Goal: Transaction & Acquisition: Download file/media

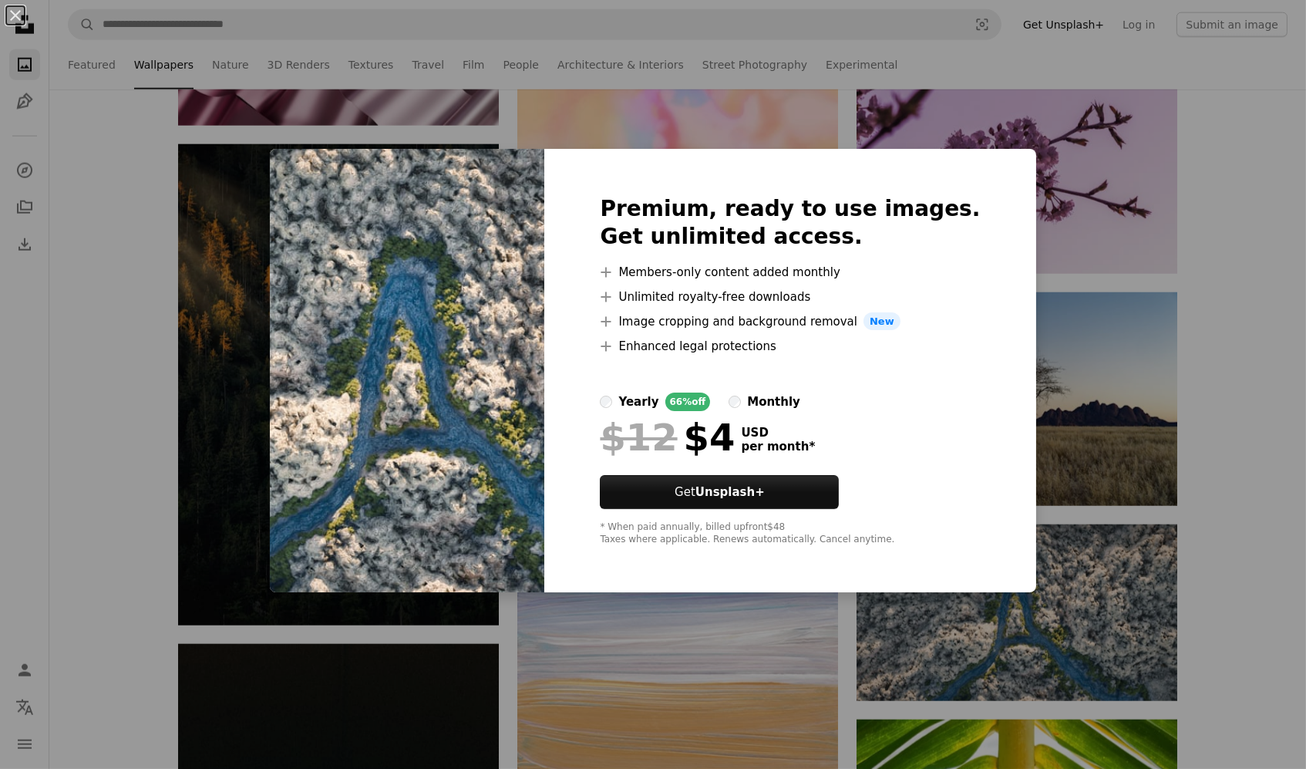
scroll to position [47977, 0]
click at [1061, 629] on div "An X shape Premium, ready to use images. Get unlimited access. A plus sign Memb…" at bounding box center [653, 384] width 1306 height 769
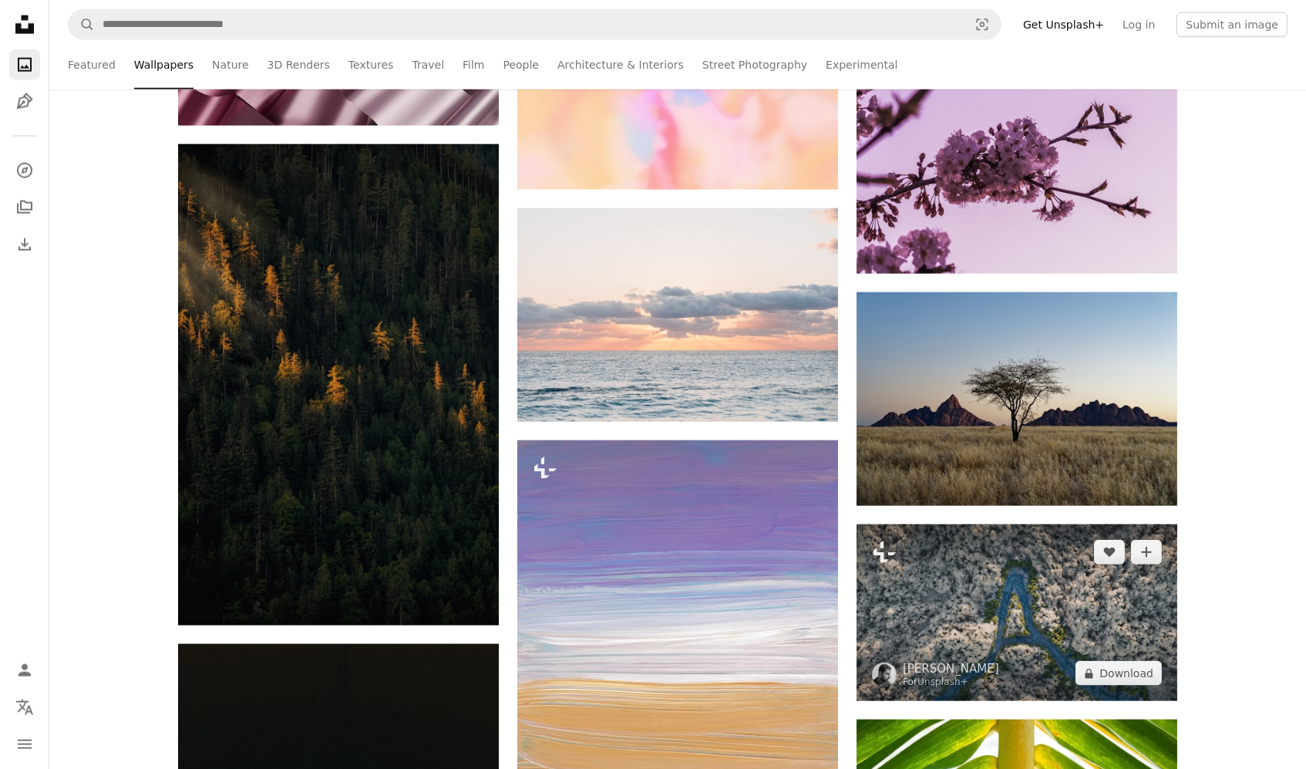
click at [1060, 616] on img at bounding box center [1017, 612] width 321 height 177
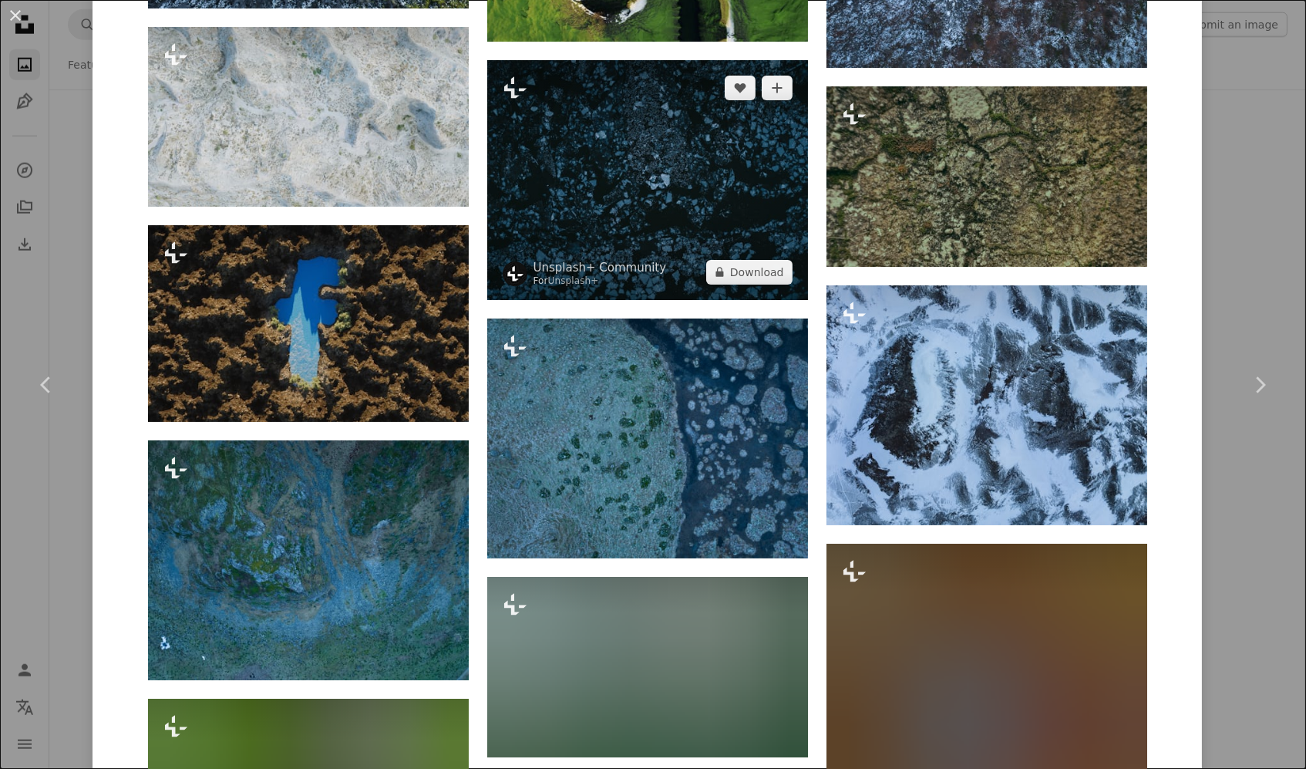
scroll to position [1113, 0]
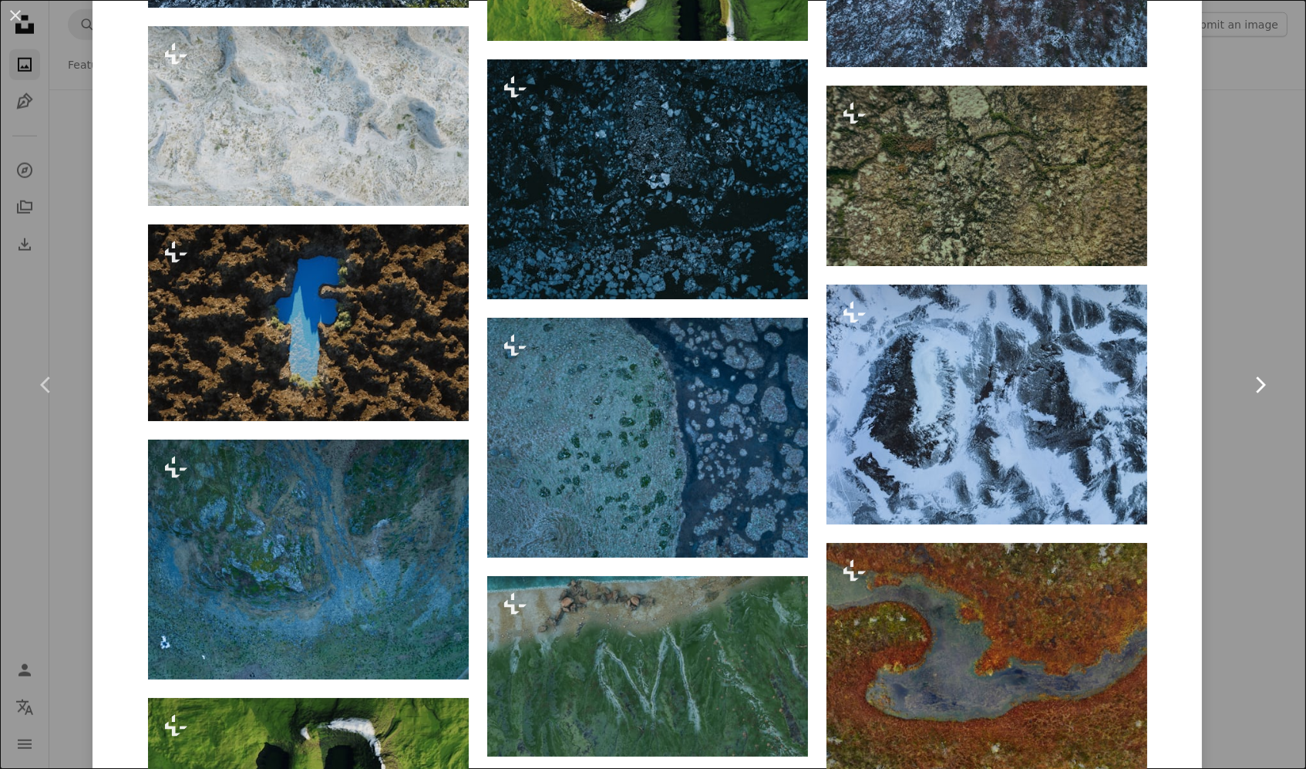
click at [1257, 349] on link "Chevron right" at bounding box center [1260, 385] width 93 height 148
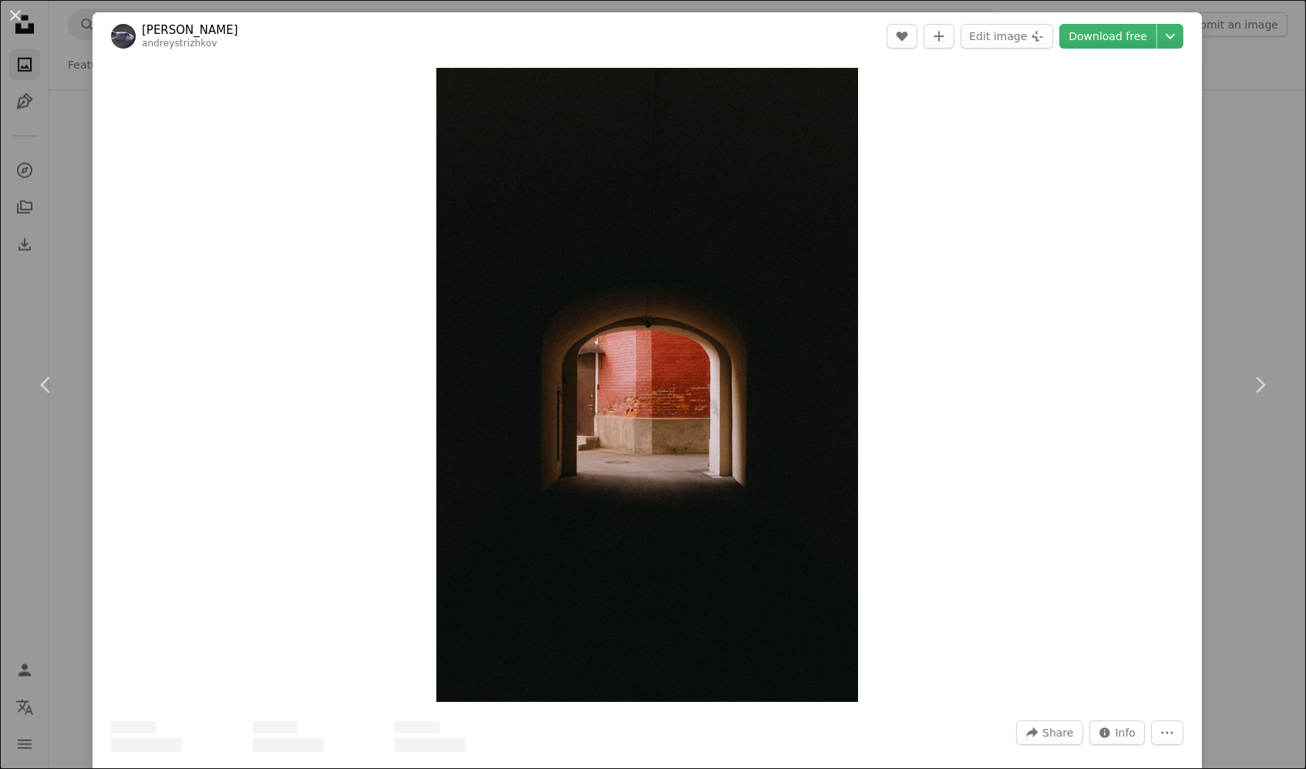
click at [1253, 254] on div "An X shape Chevron left Chevron right [PERSON_NAME] andreystrizhkov A heart A p…" at bounding box center [653, 384] width 1306 height 769
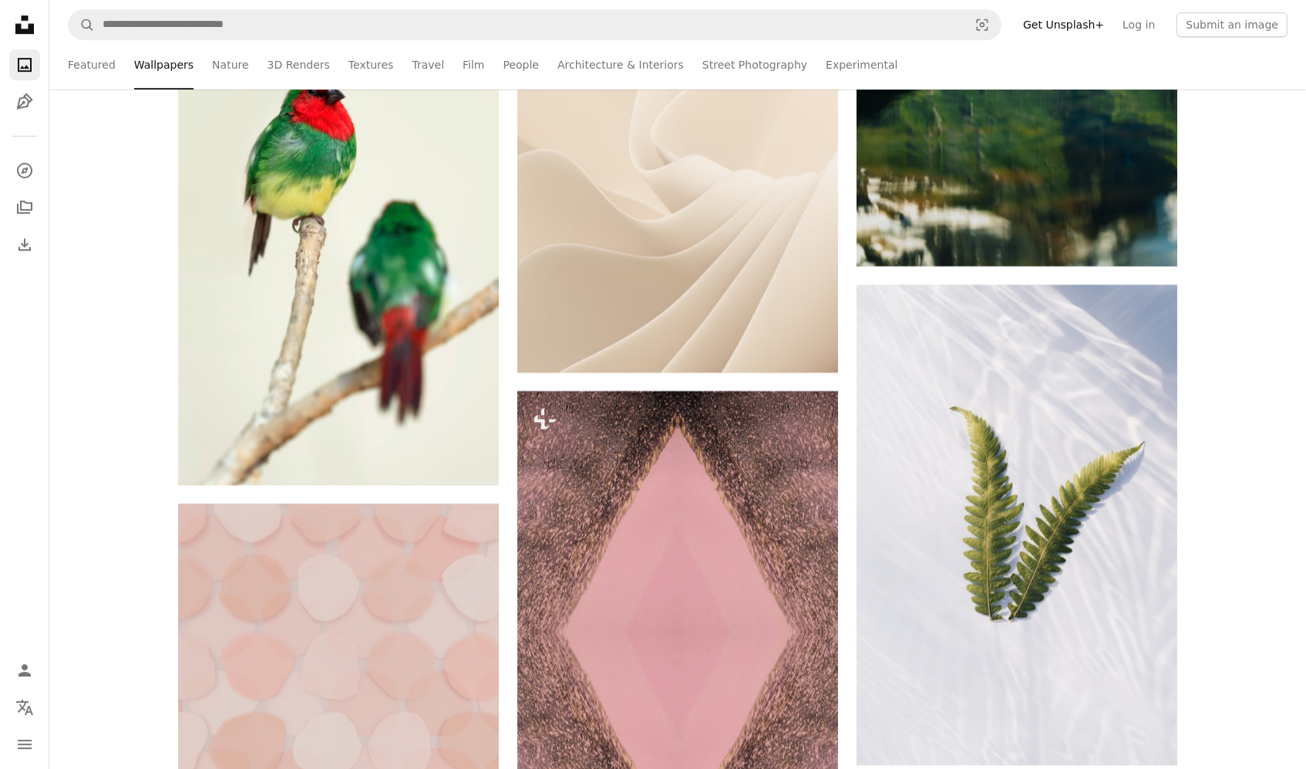
scroll to position [64864, 0]
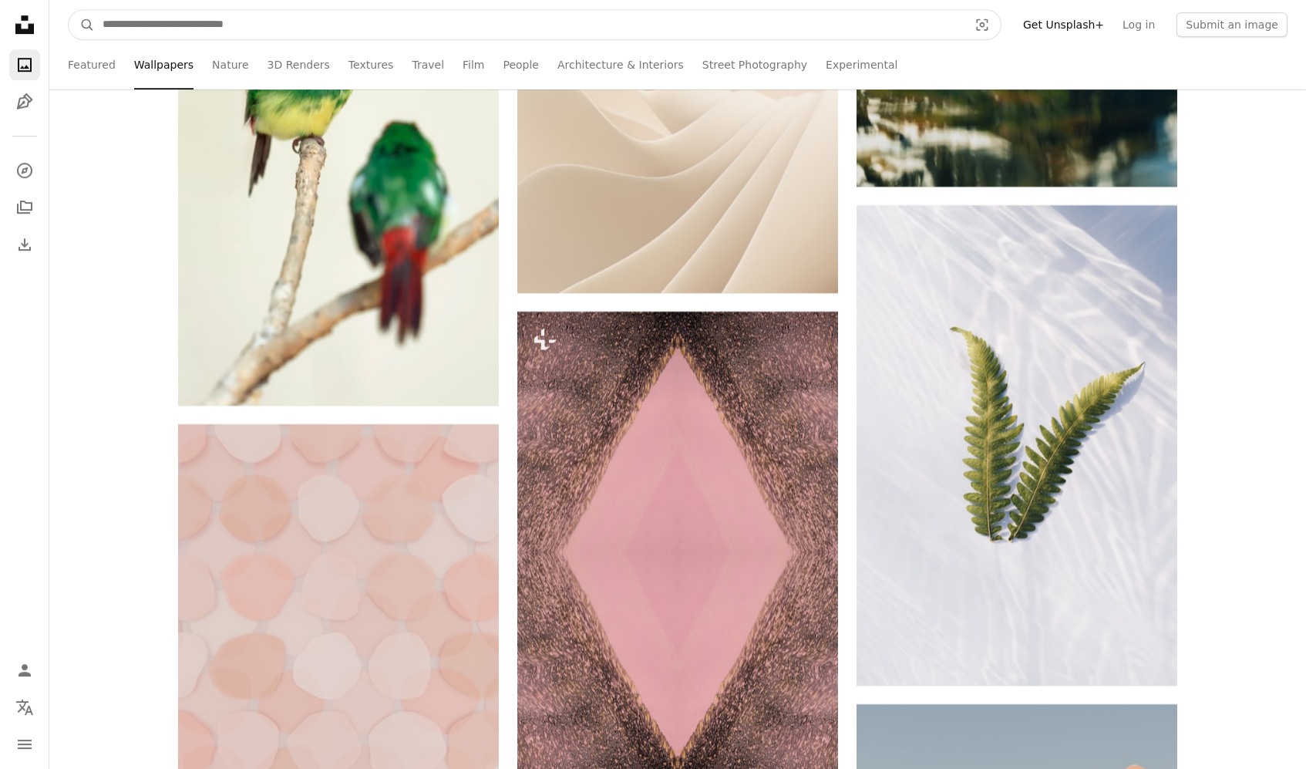
click at [409, 29] on input "Find visuals sitewide" at bounding box center [529, 24] width 869 height 29
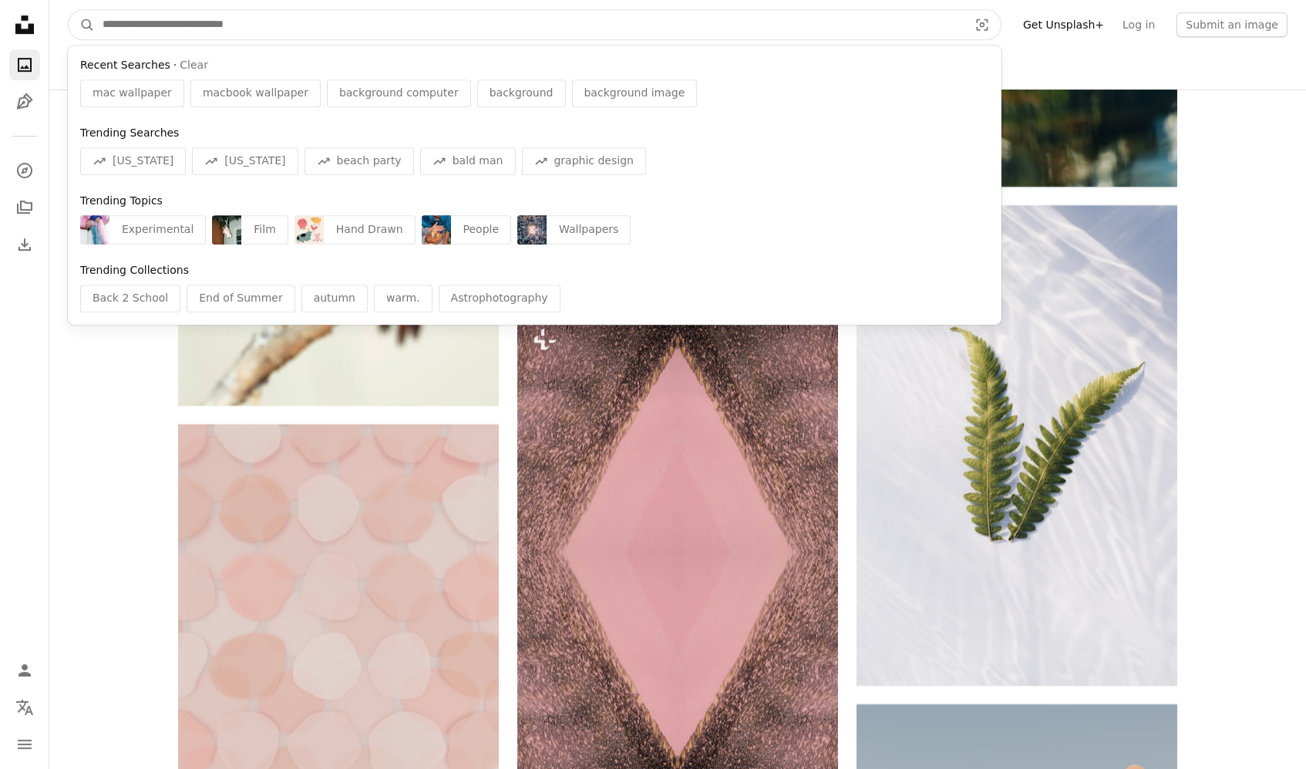
type input "*"
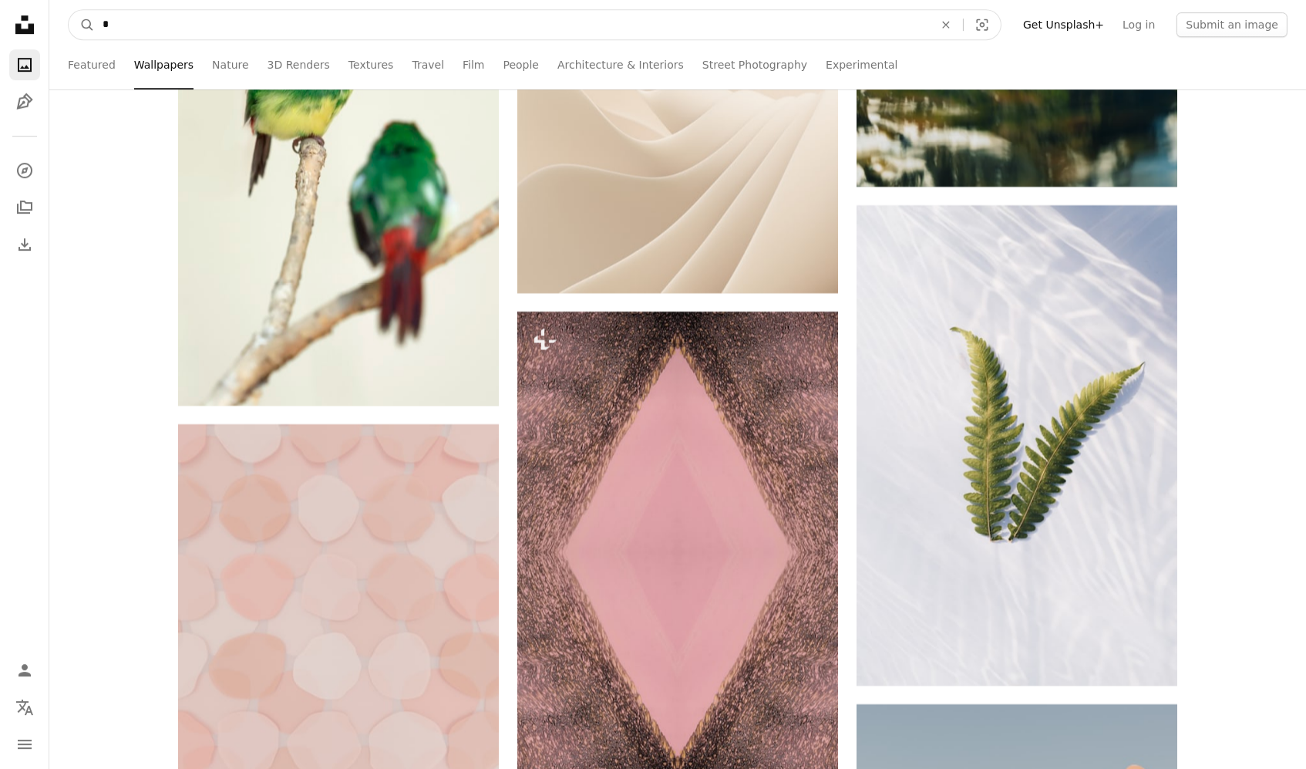
click at [82, 24] on button "A magnifying glass" at bounding box center [82, 24] width 26 height 29
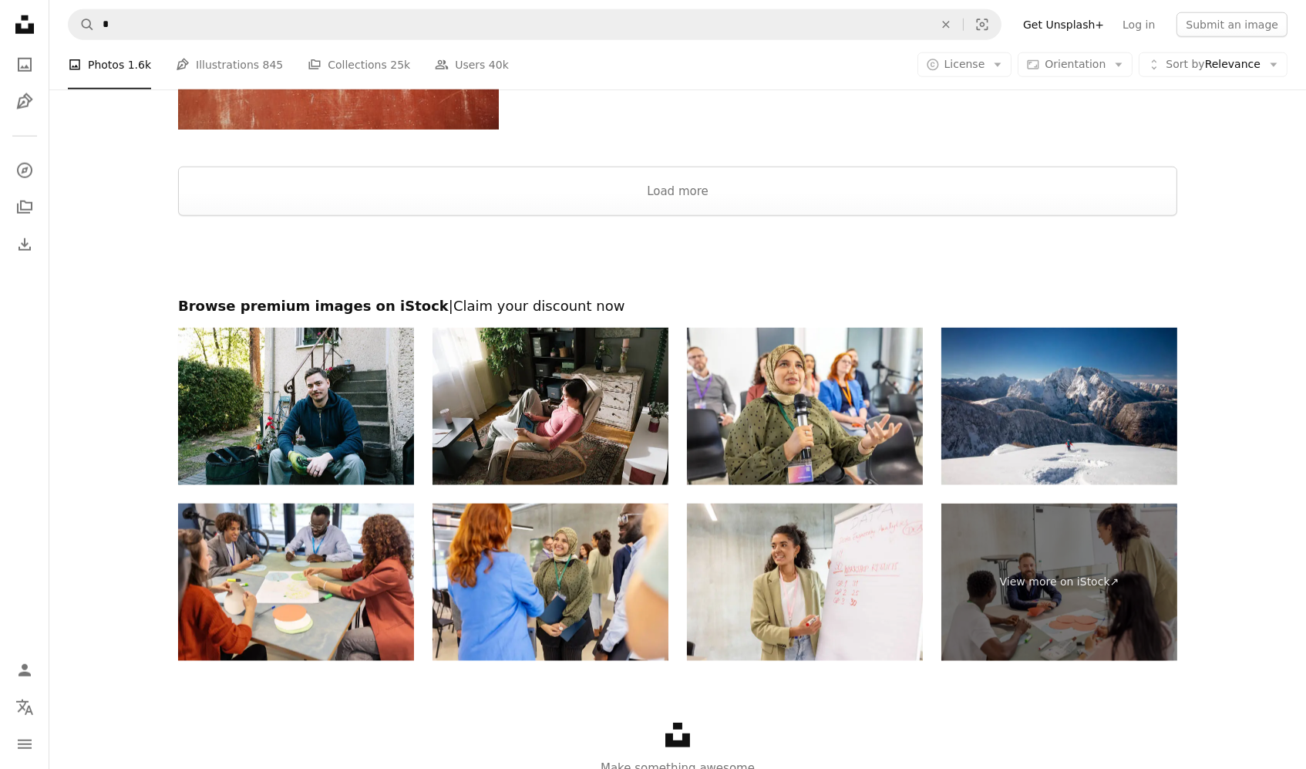
scroll to position [2944, 0]
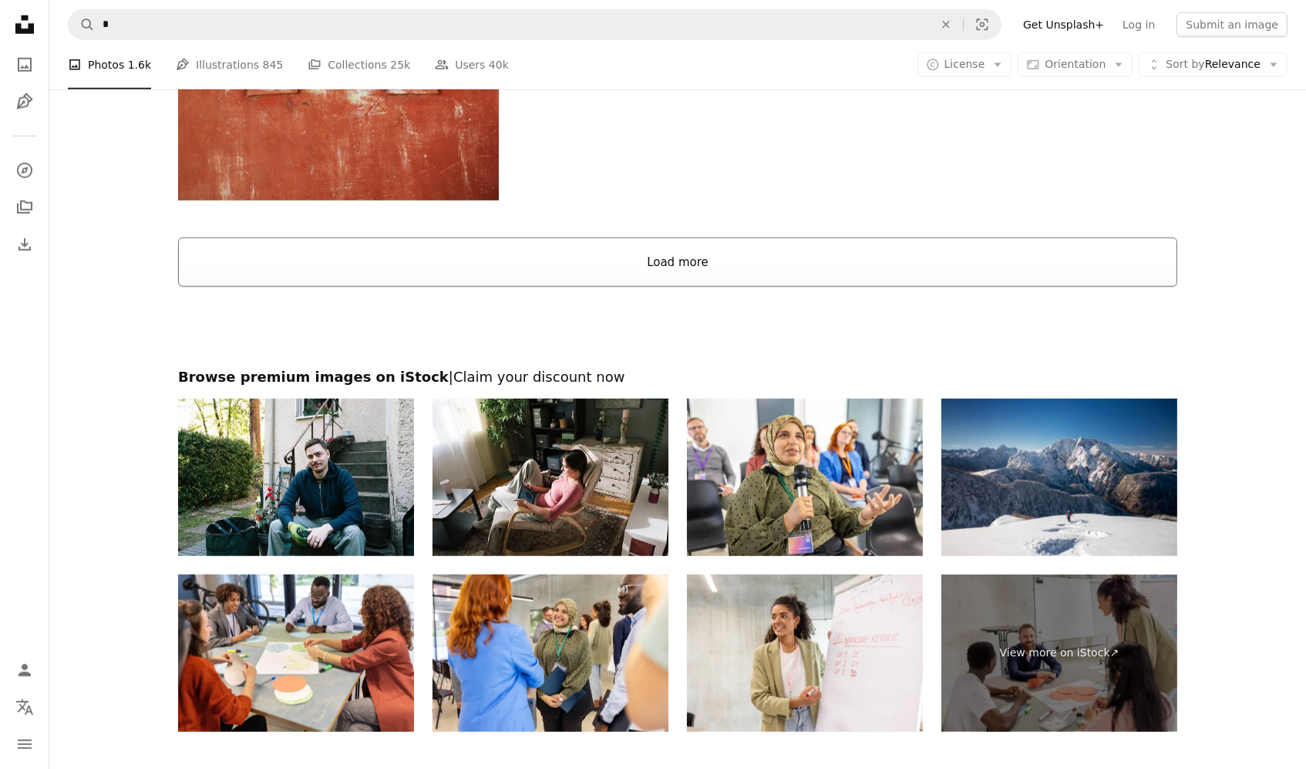
click at [794, 249] on button "Load more" at bounding box center [677, 262] width 999 height 49
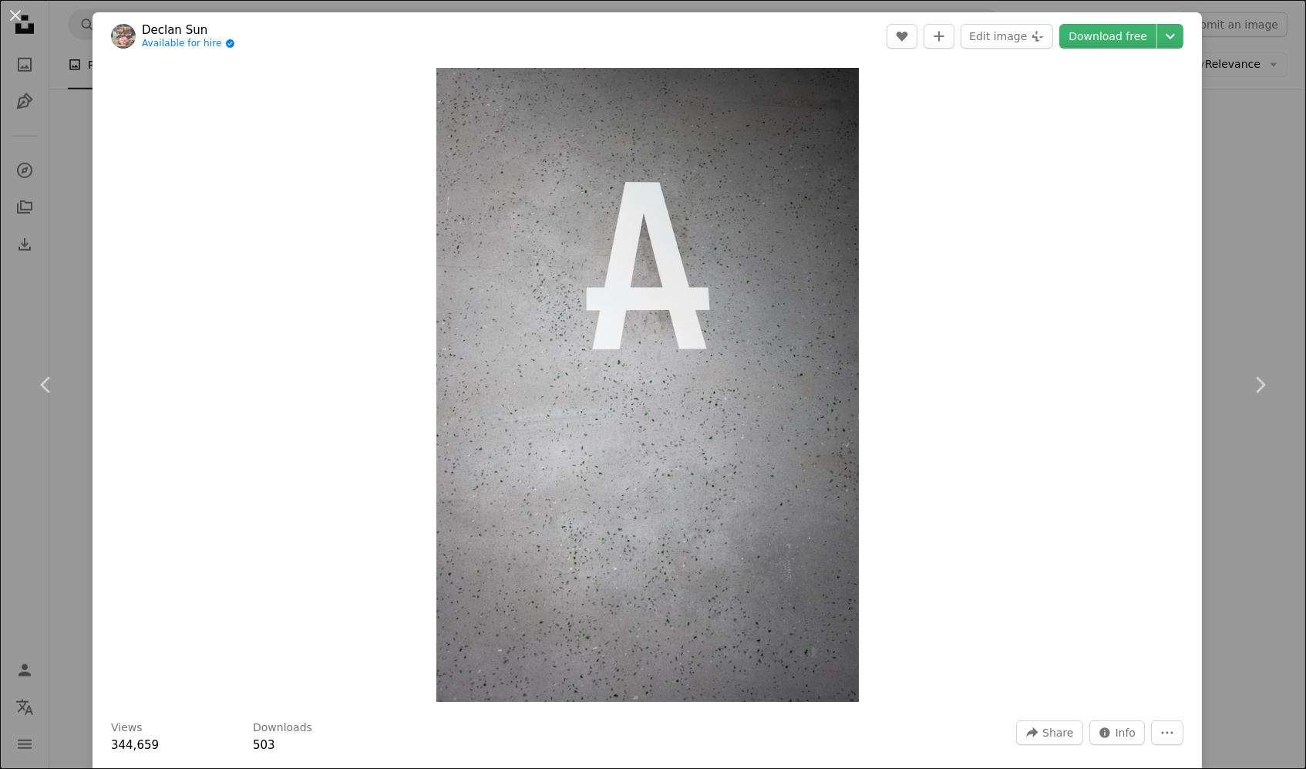
click at [1255, 179] on div "An X shape Chevron left Chevron right Declan Sun Available for hire A checkmark…" at bounding box center [653, 384] width 1306 height 769
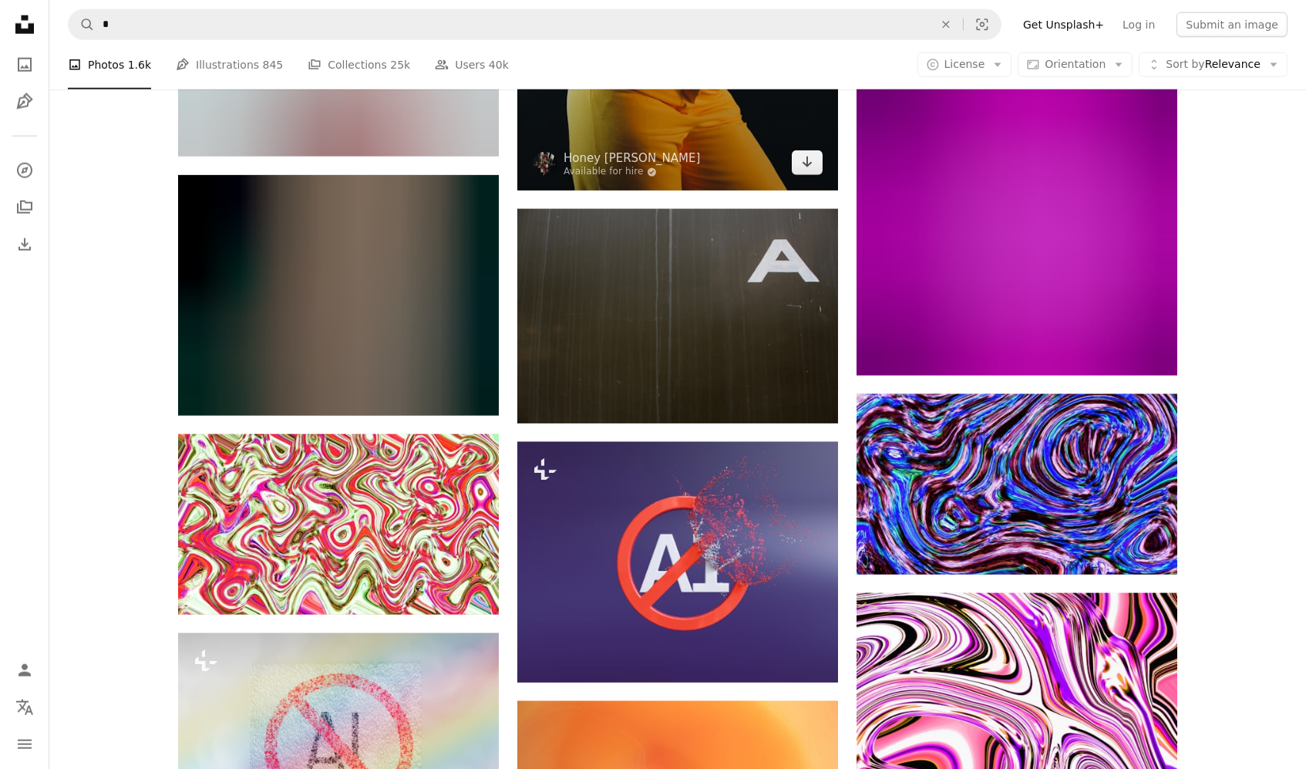
scroll to position [14623, 0]
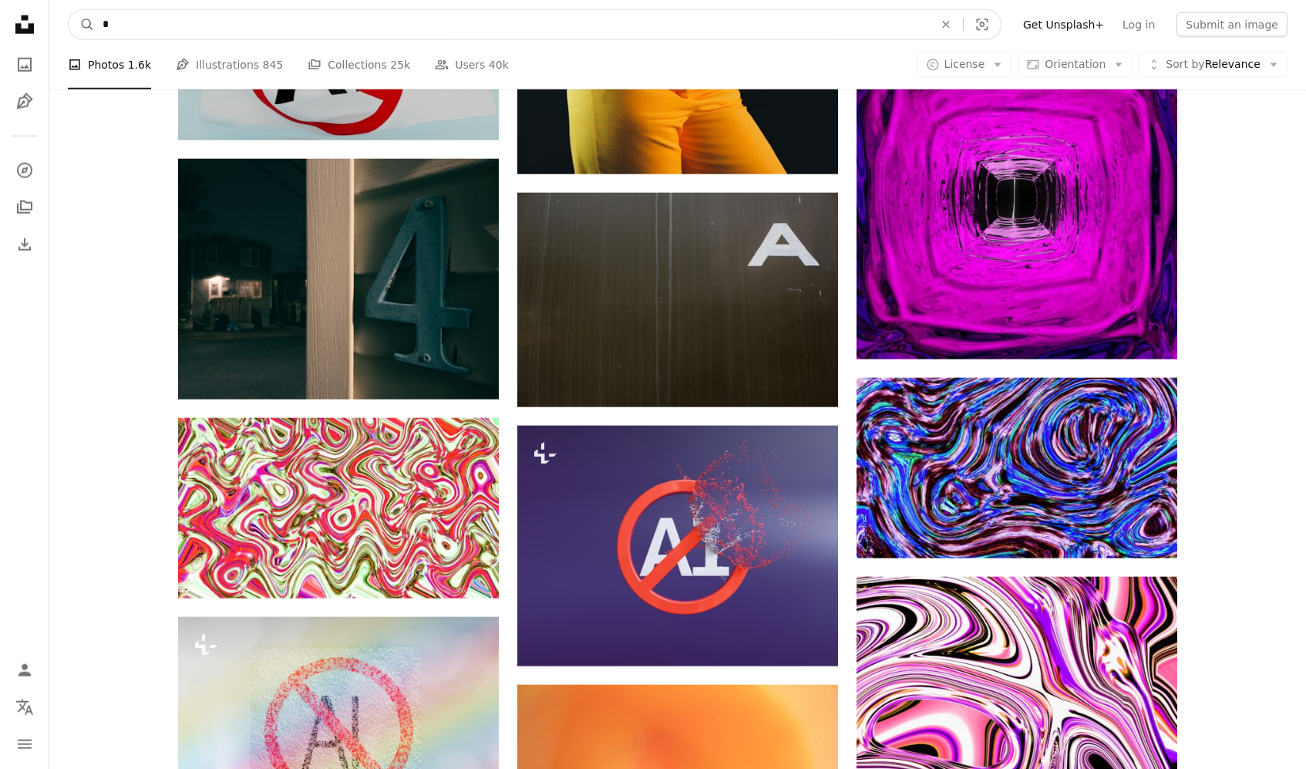
click at [582, 18] on input "*" at bounding box center [512, 24] width 834 height 29
type input "**********"
click at [82, 24] on button "A magnifying glass" at bounding box center [82, 24] width 26 height 29
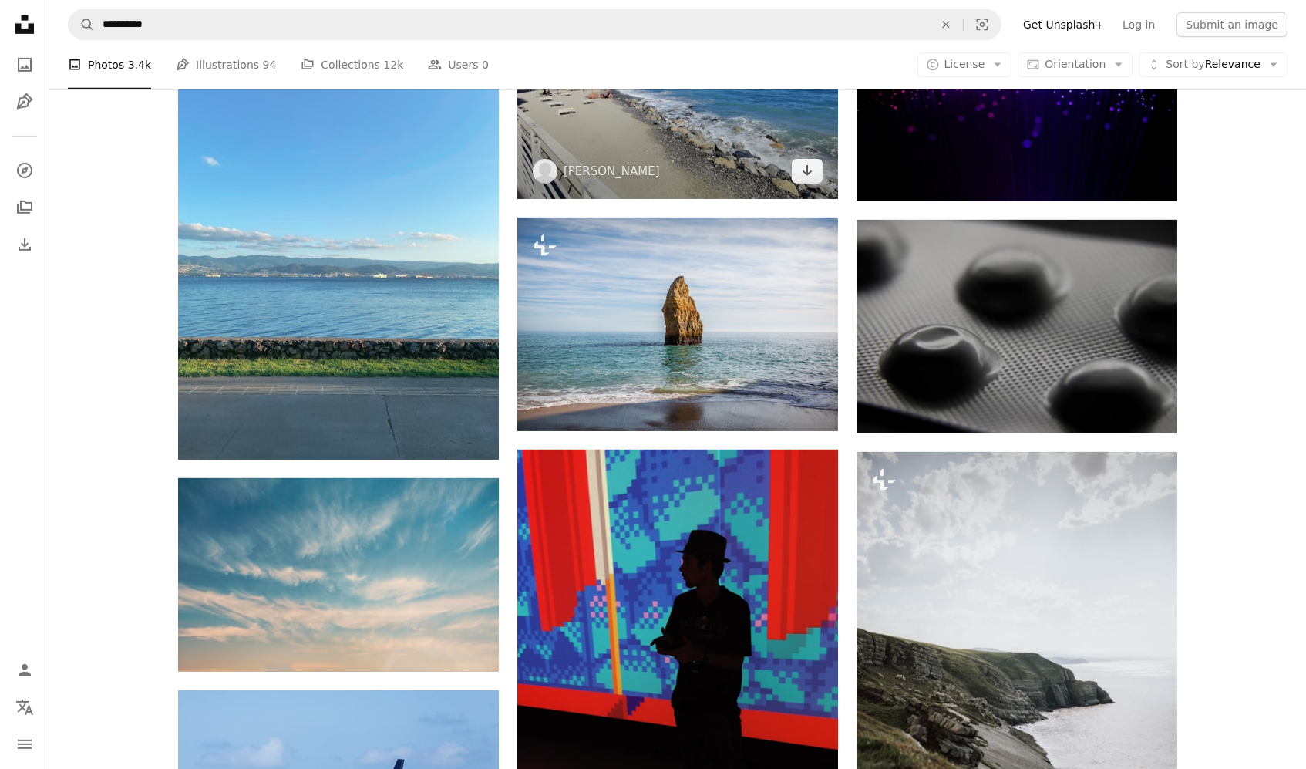
scroll to position [1569, 0]
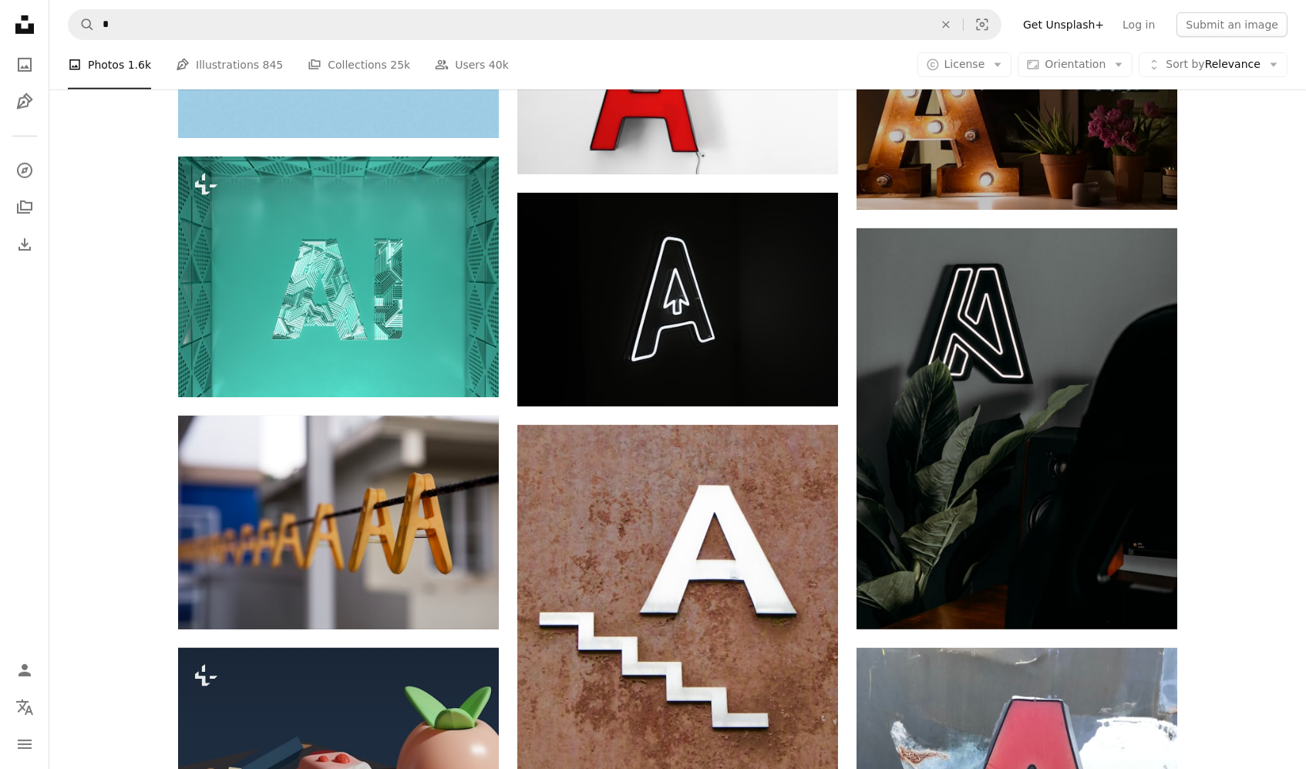
scroll to position [14623, 0]
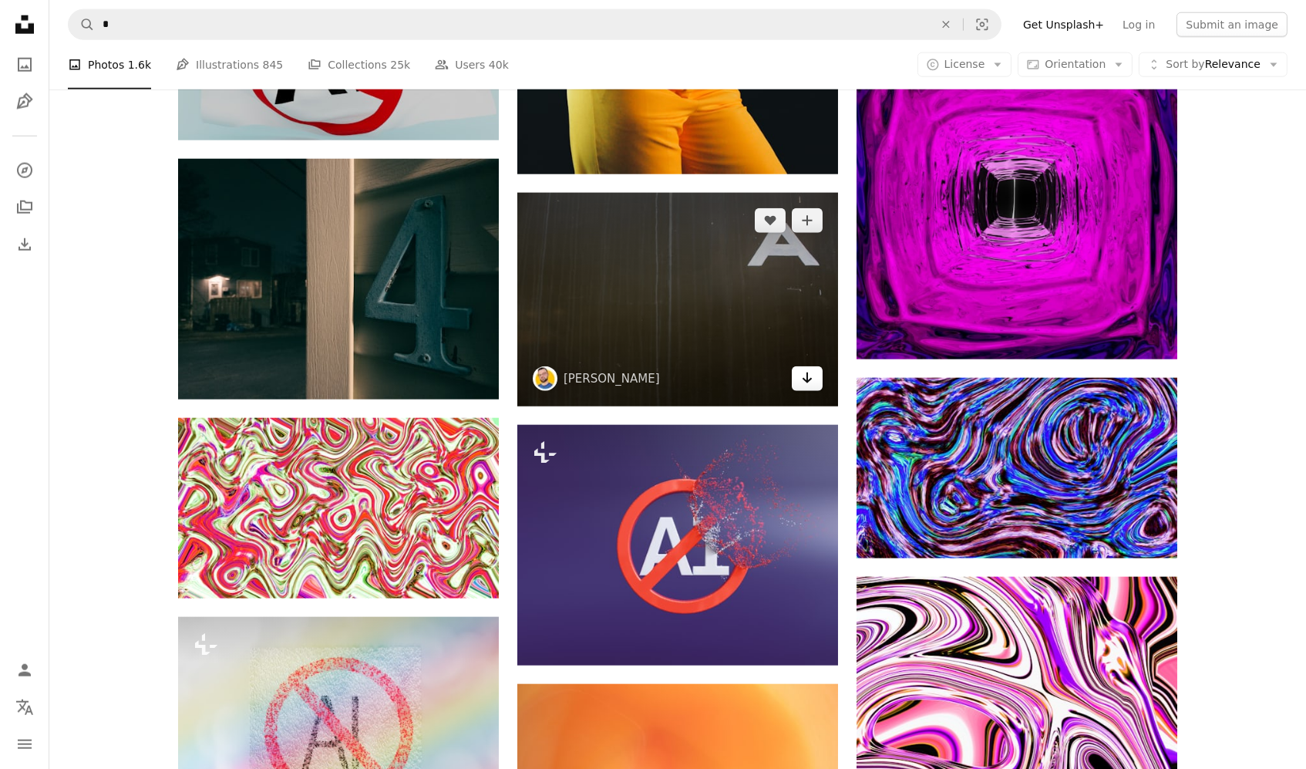
click at [801, 376] on icon "Arrow pointing down" at bounding box center [807, 378] width 12 height 19
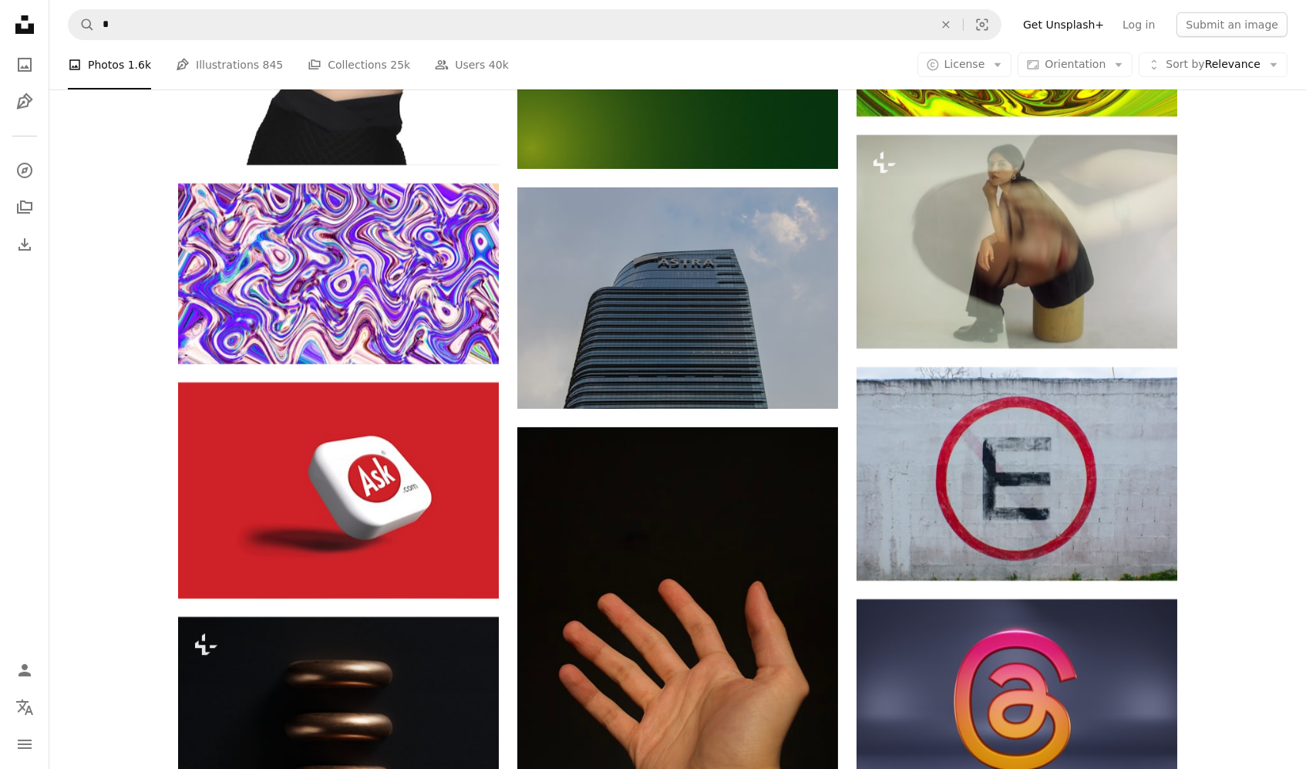
scroll to position [23371, 0]
